Goal: Complete application form: Complete application form

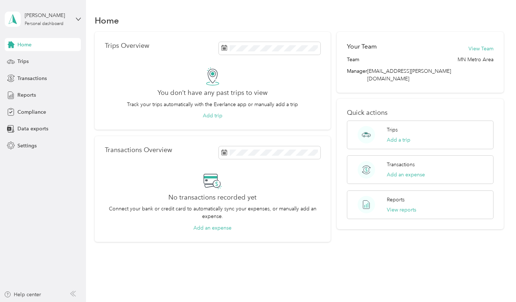
click at [26, 114] on span "Compliance" at bounding box center [31, 112] width 29 height 8
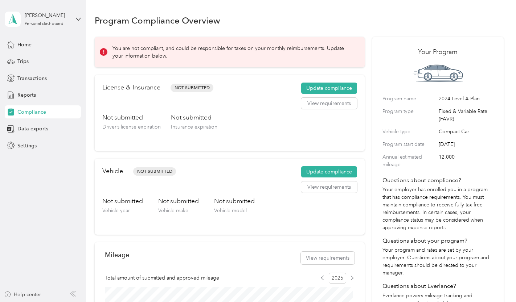
click at [317, 87] on button "Update compliance" at bounding box center [329, 89] width 56 height 12
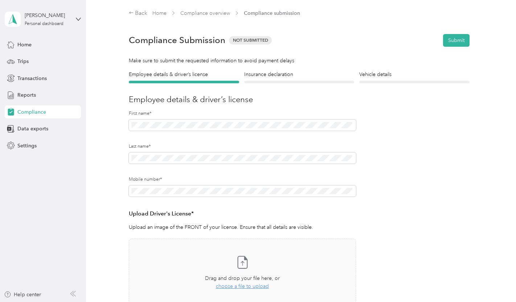
click at [228, 287] on span "choose a file to upload" at bounding box center [242, 287] width 53 height 6
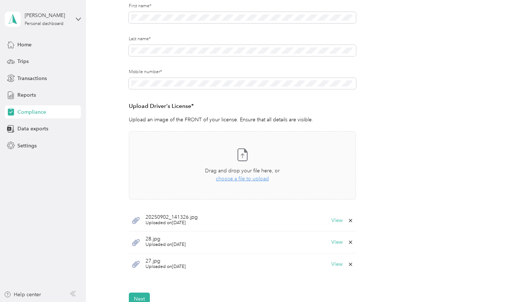
scroll to position [109, 0]
click at [333, 218] on button "View" at bounding box center [336, 219] width 11 height 5
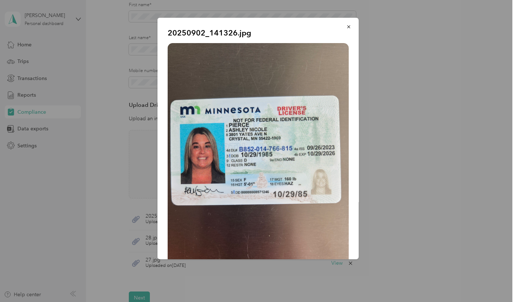
click at [343, 30] on button "button" at bounding box center [348, 26] width 15 height 13
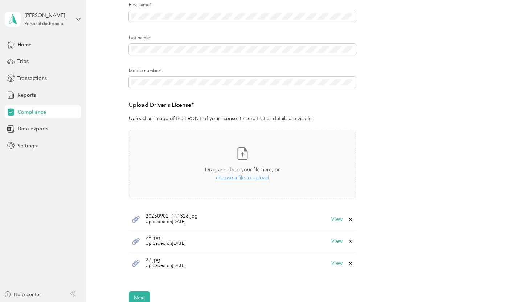
click at [348, 240] on icon at bounding box center [350, 242] width 6 height 6
click at [329, 246] on button "Yes" at bounding box center [331, 247] width 14 height 12
click at [348, 242] on icon at bounding box center [350, 242] width 6 height 6
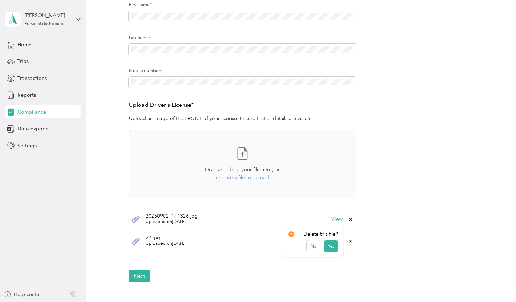
click at [333, 243] on button "Yes" at bounding box center [331, 247] width 14 height 12
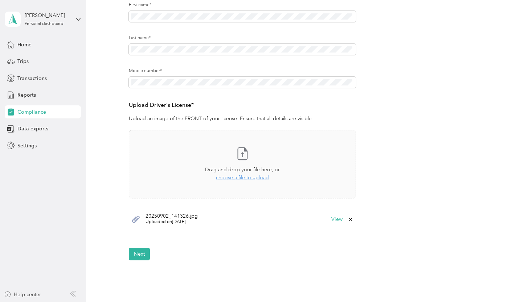
click at [136, 256] on button "Next" at bounding box center [139, 254] width 21 height 13
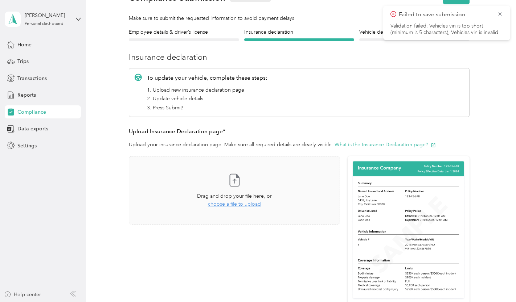
scroll to position [9, 0]
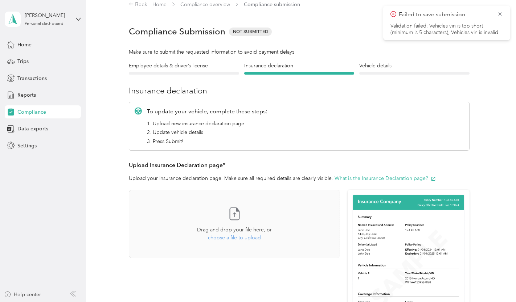
click at [499, 11] on icon at bounding box center [500, 14] width 6 height 7
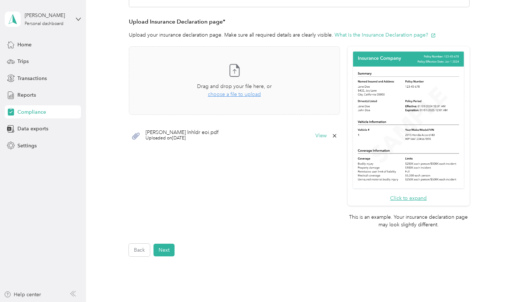
scroll to position [154, 0]
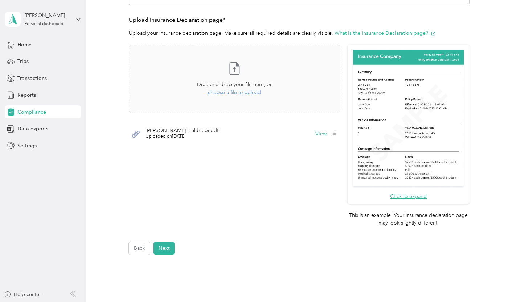
click at [172, 246] on button "Next" at bounding box center [163, 248] width 21 height 13
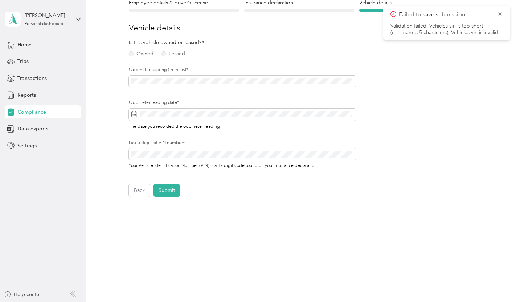
scroll to position [9, 0]
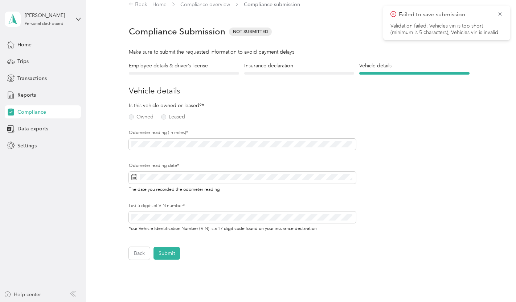
click at [134, 177] on rect at bounding box center [134, 177] width 1 height 1
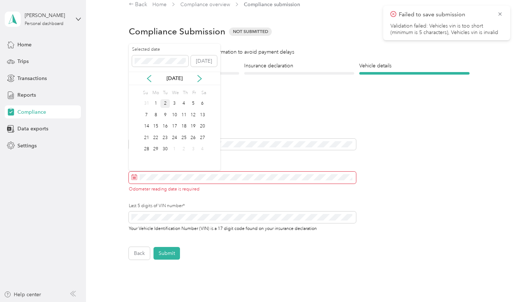
click at [164, 106] on div "2" at bounding box center [164, 103] width 9 height 9
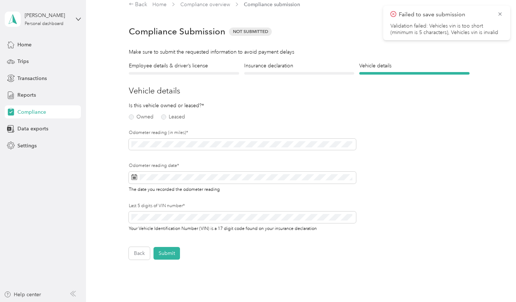
click at [130, 117] on label "Owned" at bounding box center [141, 117] width 25 height 5
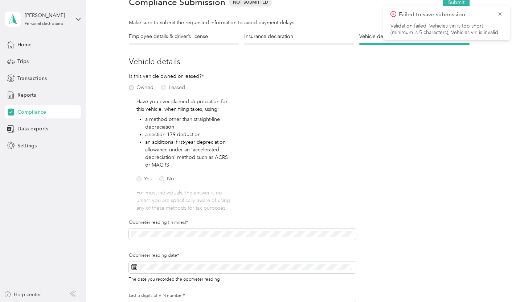
scroll to position [41, 0]
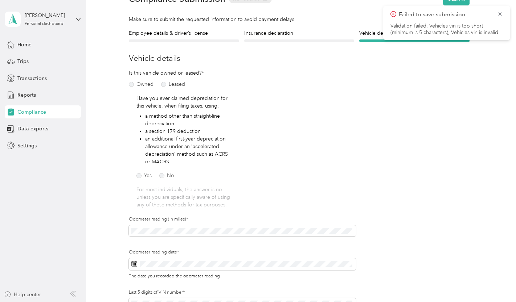
click at [164, 174] on label "No" at bounding box center [166, 175] width 15 height 5
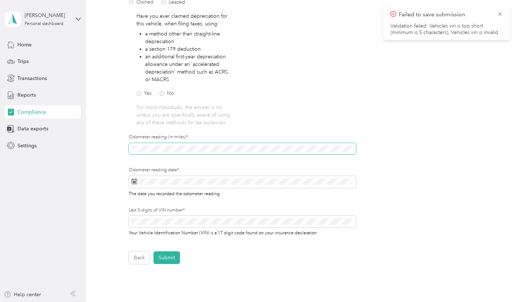
scroll to position [125, 0]
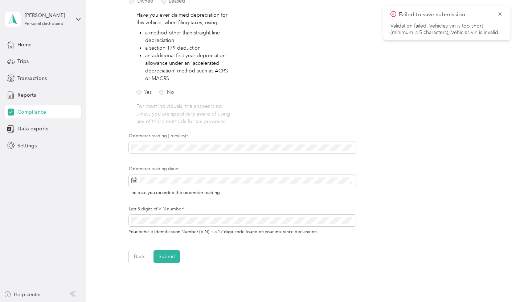
click at [171, 256] on button "Submit" at bounding box center [166, 257] width 26 height 13
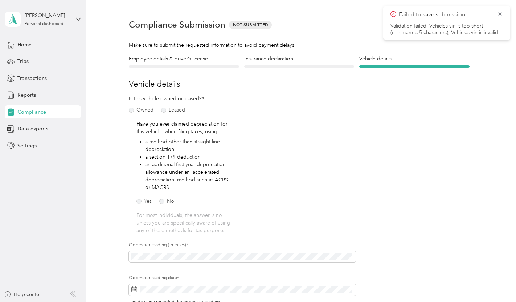
scroll to position [9, 0]
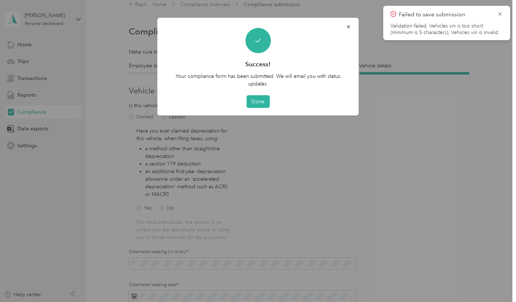
click at [261, 104] on button "Done" at bounding box center [257, 101] width 23 height 13
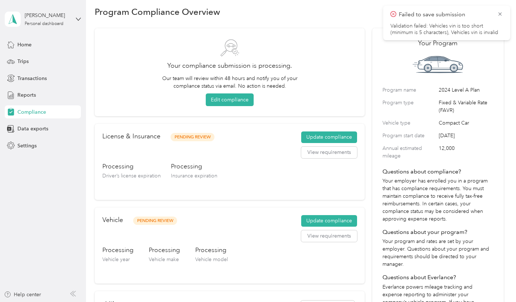
click at [450, 28] on li "Validation failed: Vehicles vin is too short (minimum is 5 characters), Vehicle…" at bounding box center [446, 29] width 112 height 13
click at [450, 27] on li "Validation failed: Vehicles vin is too short (minimum is 5 characters), Vehicle…" at bounding box center [446, 29] width 112 height 13
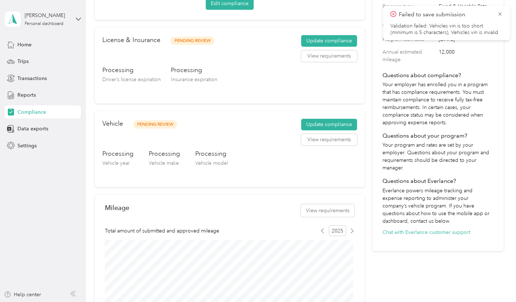
scroll to position [107, 0]
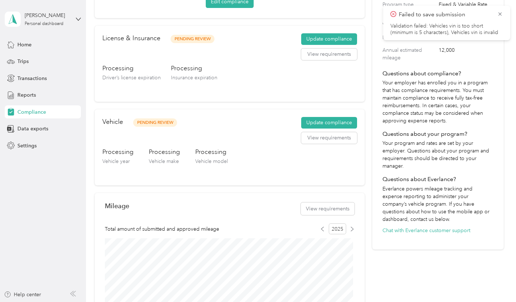
click at [340, 123] on button "Update compliance" at bounding box center [329, 123] width 56 height 12
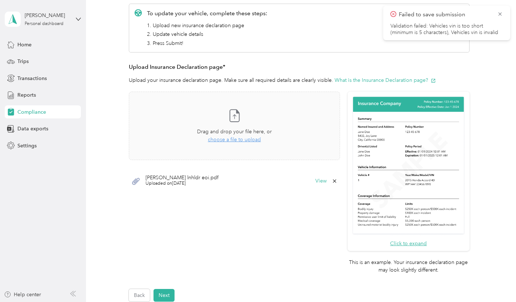
click at [163, 292] on button "Next" at bounding box center [163, 295] width 21 height 13
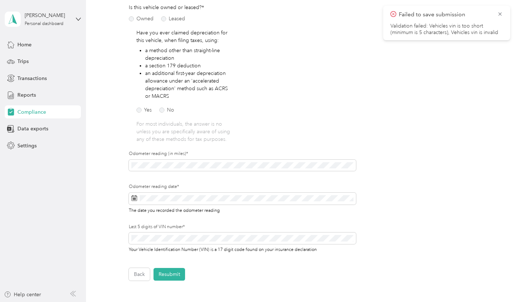
scroll to position [86, 0]
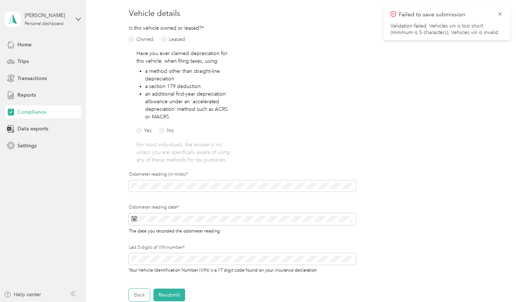
click at [147, 292] on button "Back" at bounding box center [139, 295] width 21 height 13
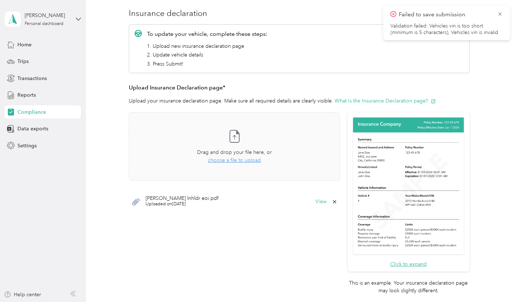
click at [23, 42] on span "Home" at bounding box center [24, 45] width 14 height 8
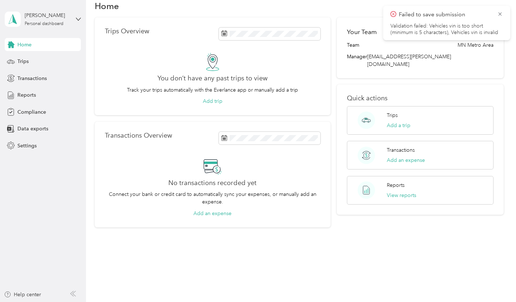
scroll to position [15, 0]
